Goal: Information Seeking & Learning: Learn about a topic

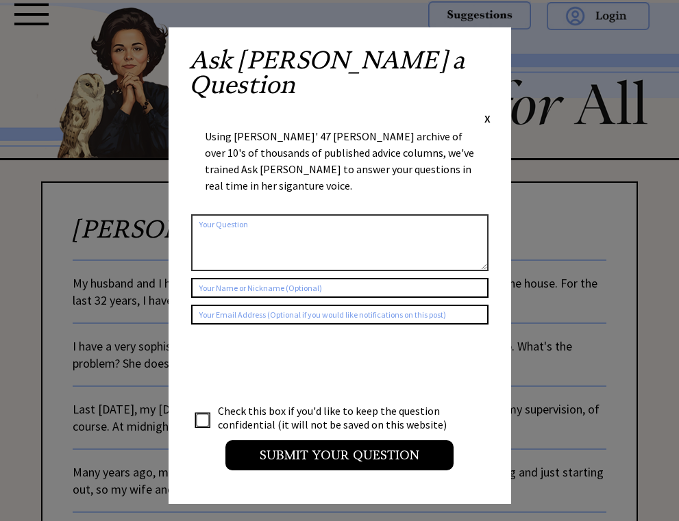
click at [485, 112] on span "X" at bounding box center [487, 119] width 6 height 14
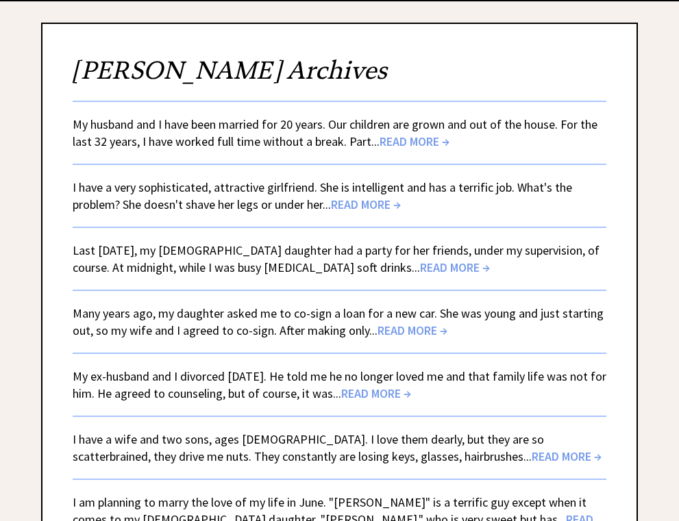
scroll to position [160, 0]
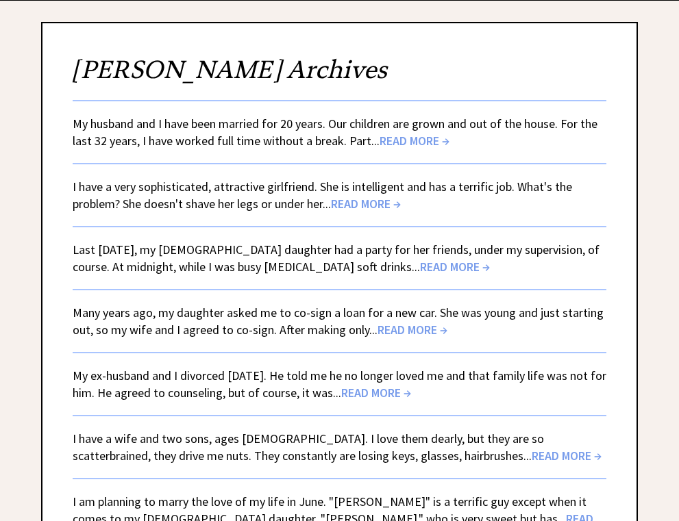
click at [429, 143] on span "READ MORE →" at bounding box center [414, 141] width 70 height 16
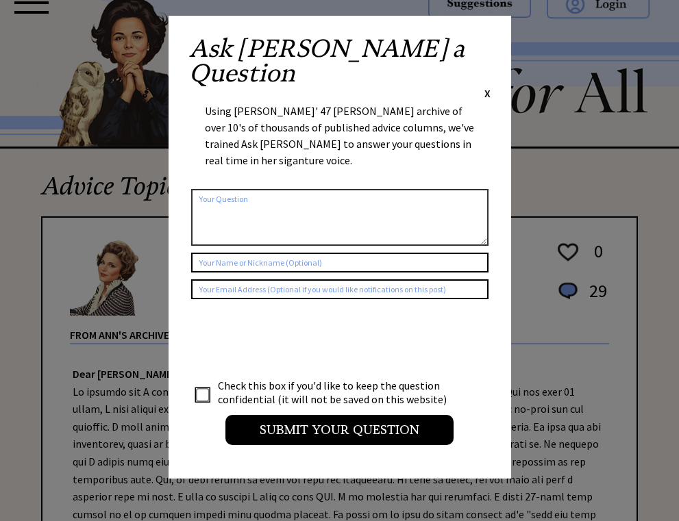
click at [487, 86] on span "X" at bounding box center [487, 93] width 6 height 14
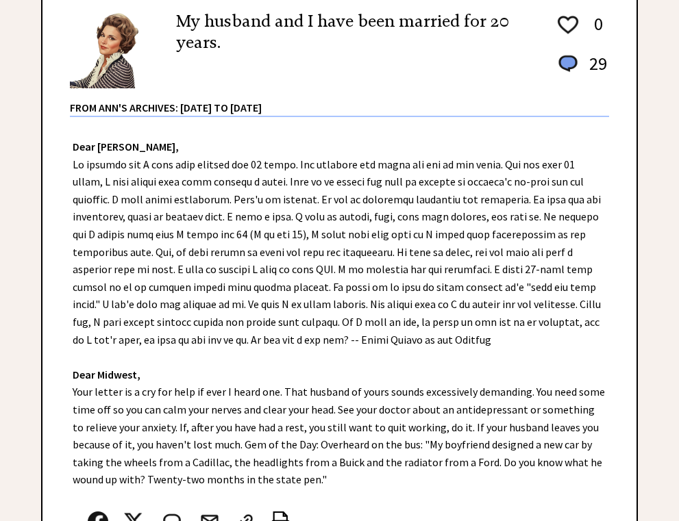
scroll to position [226, 0]
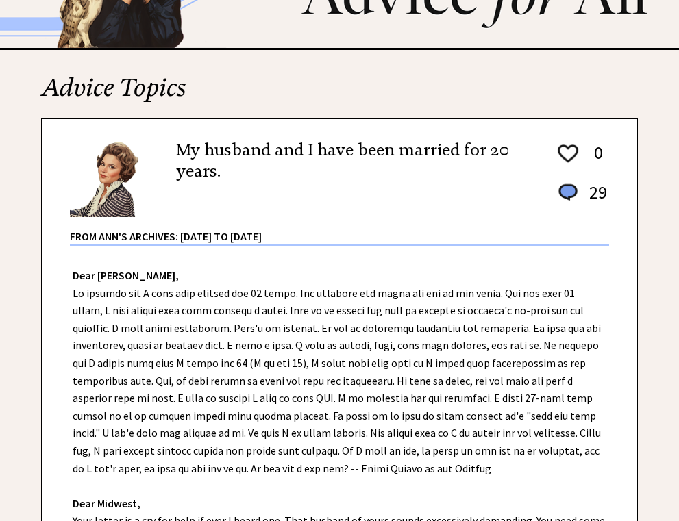
click at [566, 192] on img at bounding box center [567, 192] width 25 height 22
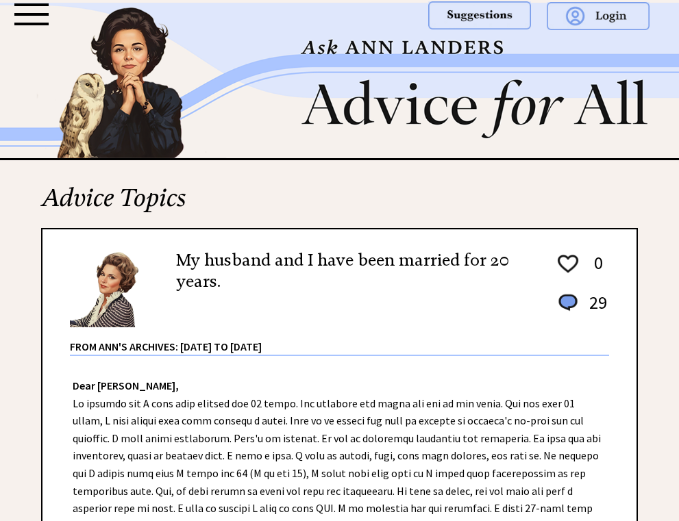
click at [31, 18] on div at bounding box center [31, 14] width 34 height 22
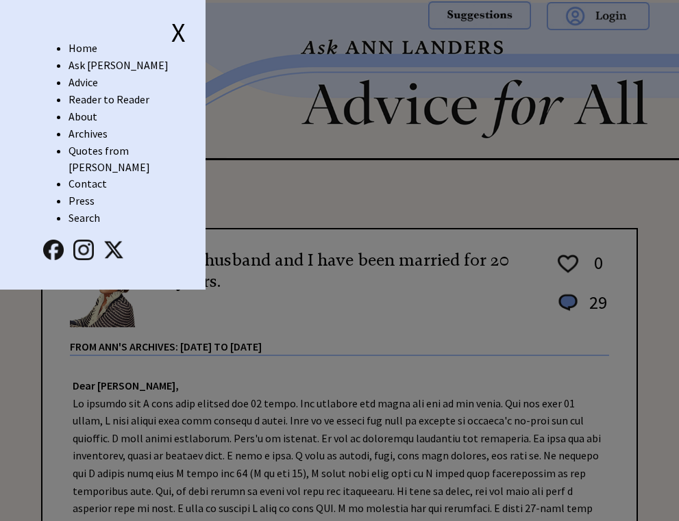
click at [88, 135] on link "Archives" at bounding box center [87, 134] width 39 height 14
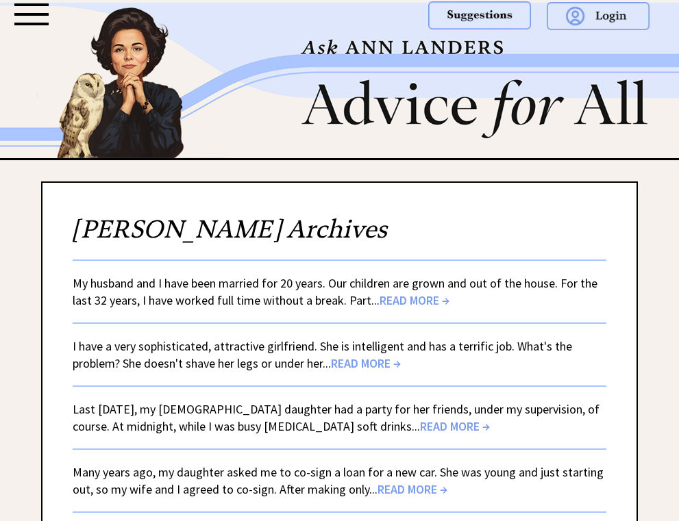
click at [37, 20] on div at bounding box center [31, 14] width 34 height 22
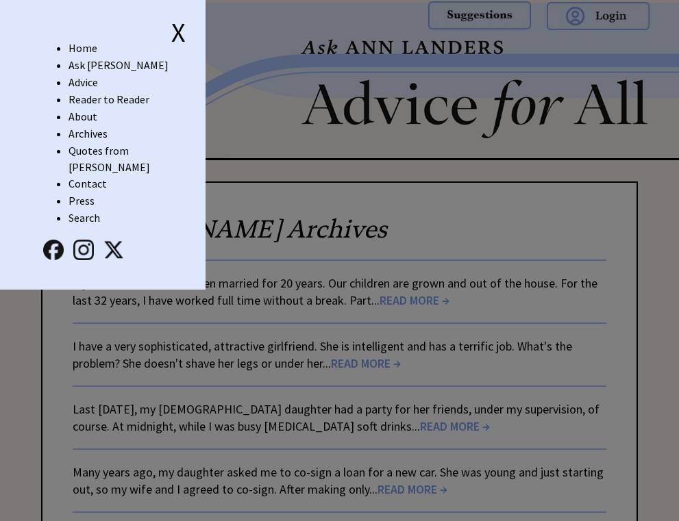
click at [181, 37] on span "X" at bounding box center [178, 32] width 14 height 34
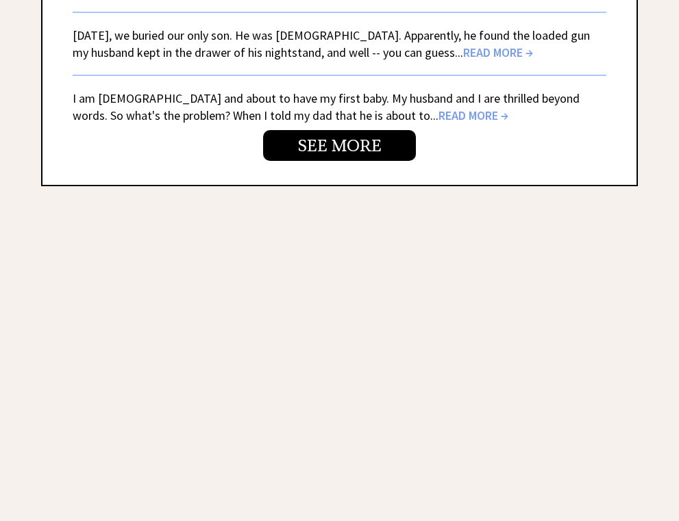
scroll to position [3123, 0]
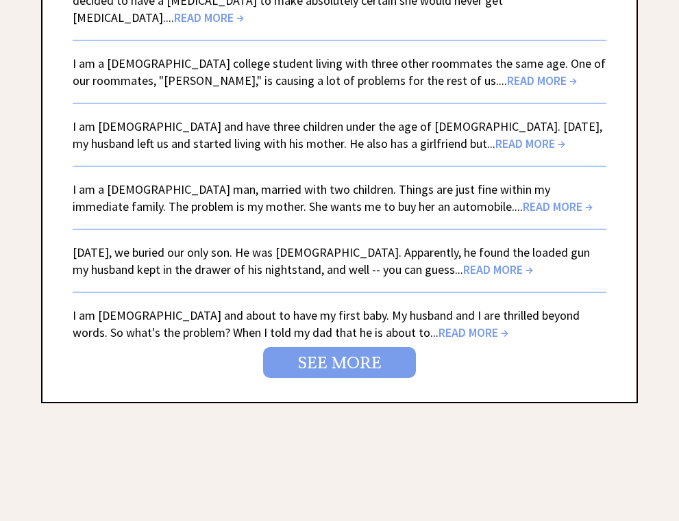
click at [349, 347] on link "SEE MORE" at bounding box center [339, 362] width 153 height 31
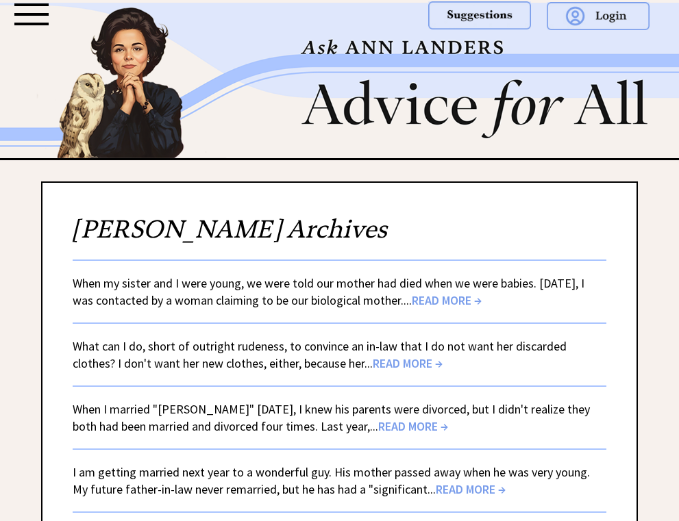
click at [475, 299] on span "READ MORE →" at bounding box center [446, 300] width 70 height 16
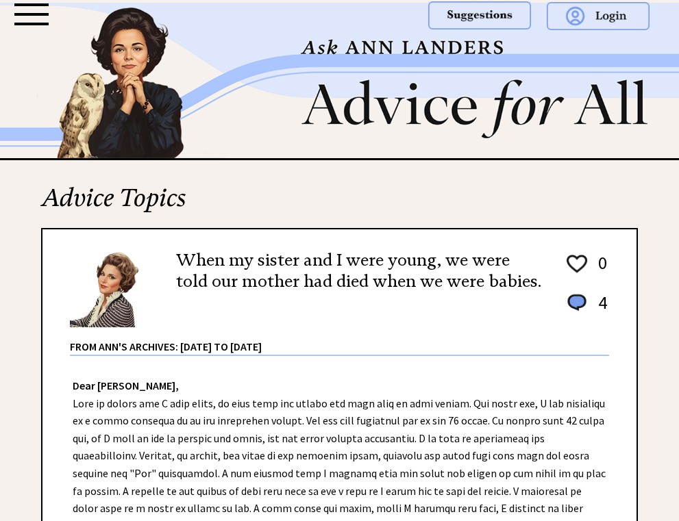
click at [35, 21] on div at bounding box center [31, 14] width 34 height 22
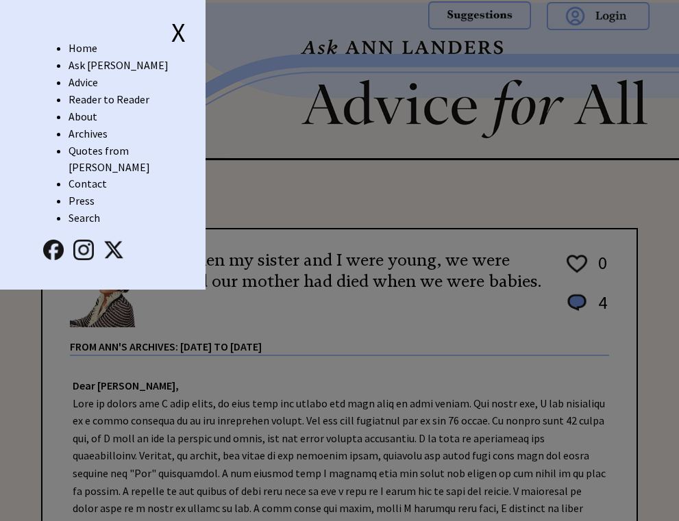
click at [89, 114] on link "About" at bounding box center [82, 117] width 29 height 14
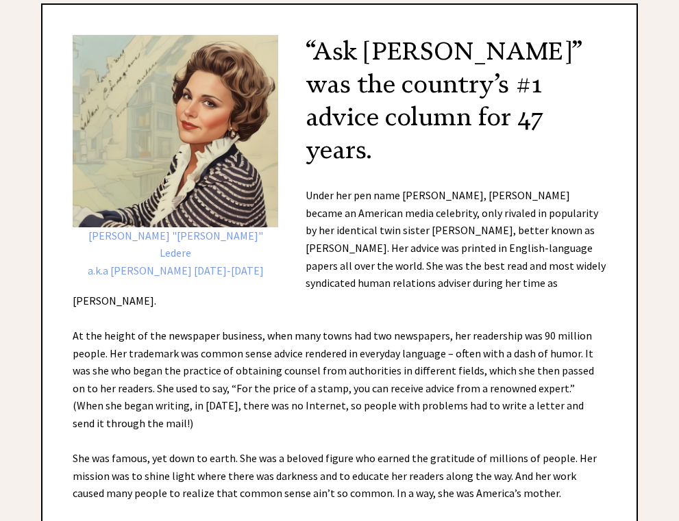
scroll to position [462, 0]
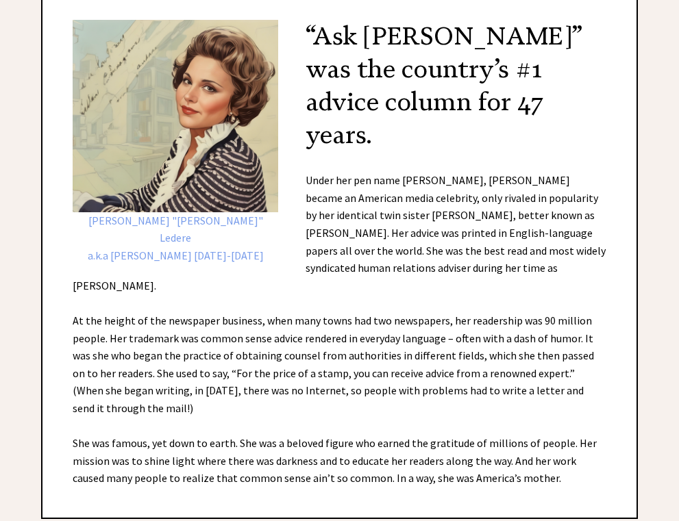
click at [407, 214] on div "Esther Pauline "Eppie" Ledere a.k.a Ann Landers 1918-2002 “Ask Ann Landers” was…" at bounding box center [339, 253] width 596 height 531
drag, startPoint x: 407, startPoint y: 214, endPoint x: 454, endPoint y: 213, distance: 47.2
click at [454, 213] on div "Esther Pauline "Eppie" Ledere a.k.a Ann Landers 1918-2002 “Ask Ann Landers” was…" at bounding box center [339, 253] width 596 height 531
copy div "Pauline Phillips"
click at [560, 227] on div "Esther Pauline "Eppie" Ledere a.k.a Ann Landers 1918-2002 “Ask Ann Landers” was…" at bounding box center [339, 253] width 596 height 531
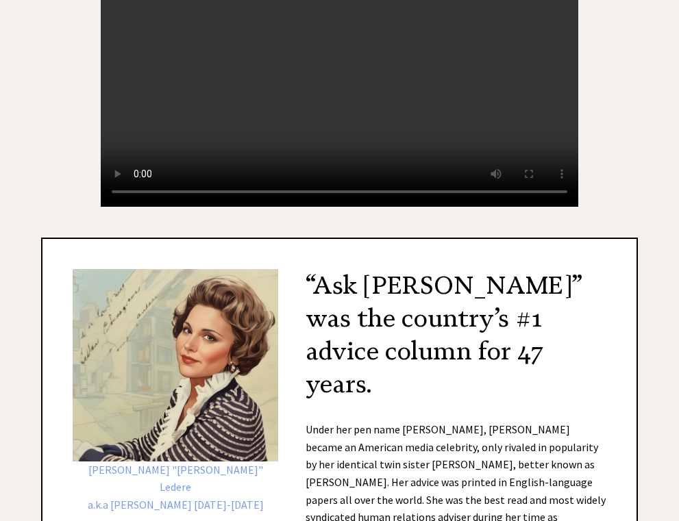
scroll to position [0, 0]
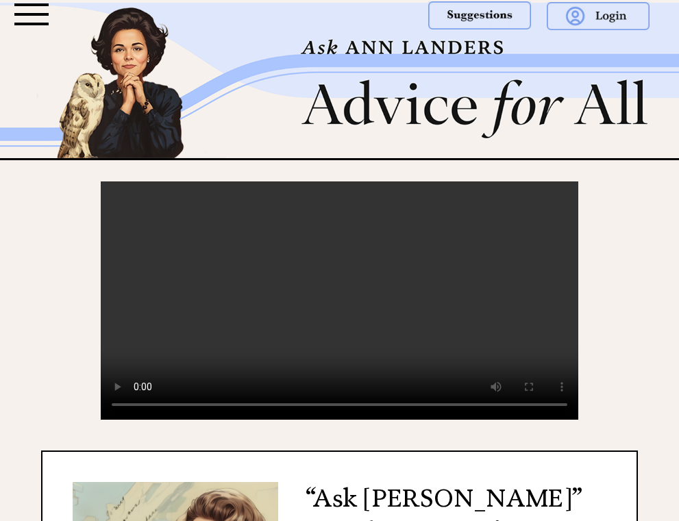
click at [40, 13] on div at bounding box center [31, 14] width 34 height 3
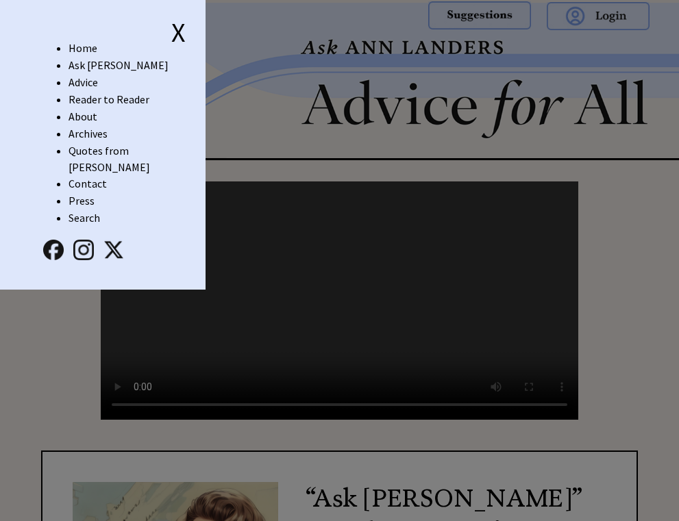
click at [88, 47] on link "Home" at bounding box center [82, 48] width 29 height 14
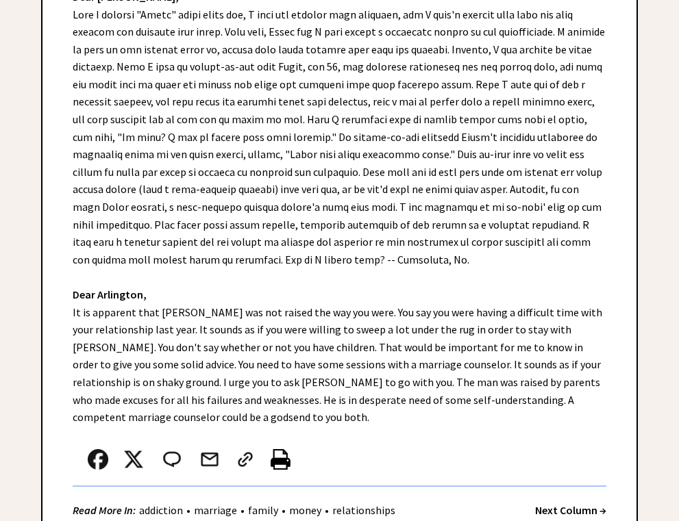
scroll to position [348, 0]
